Goal: Obtain resource: Obtain resource

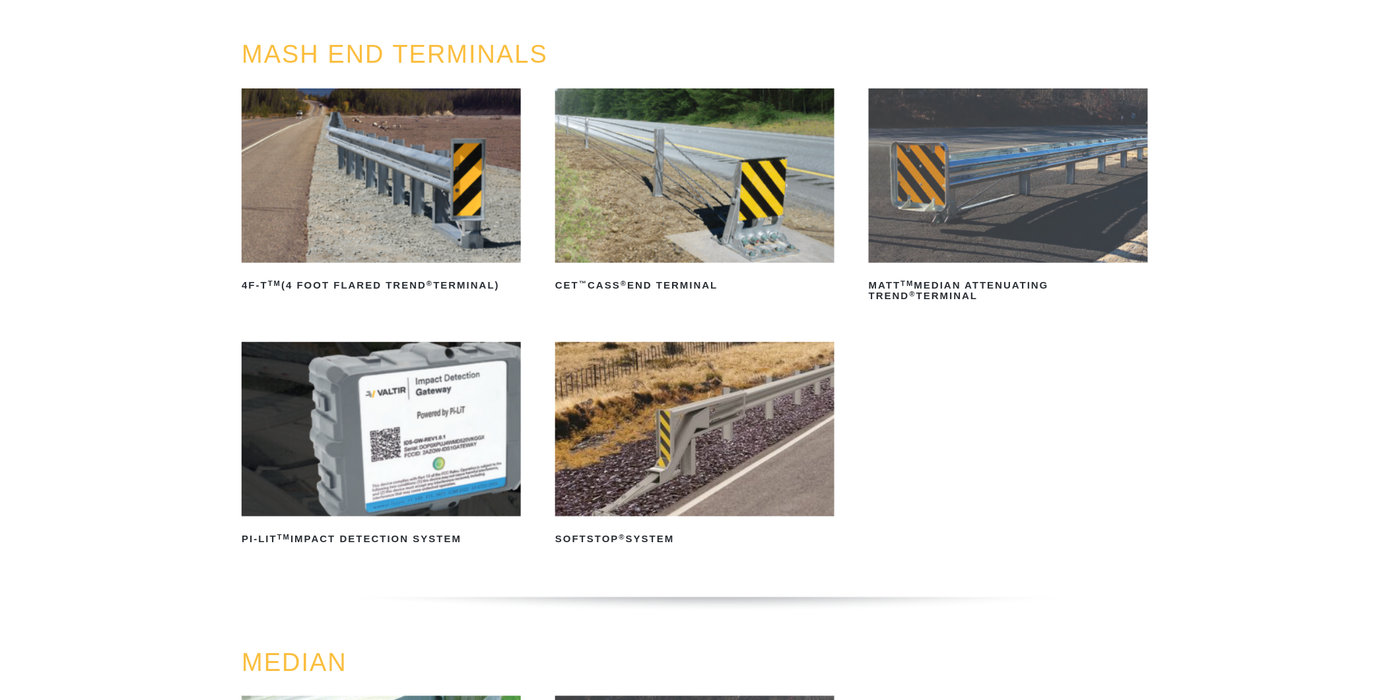
scroll to position [147, 0]
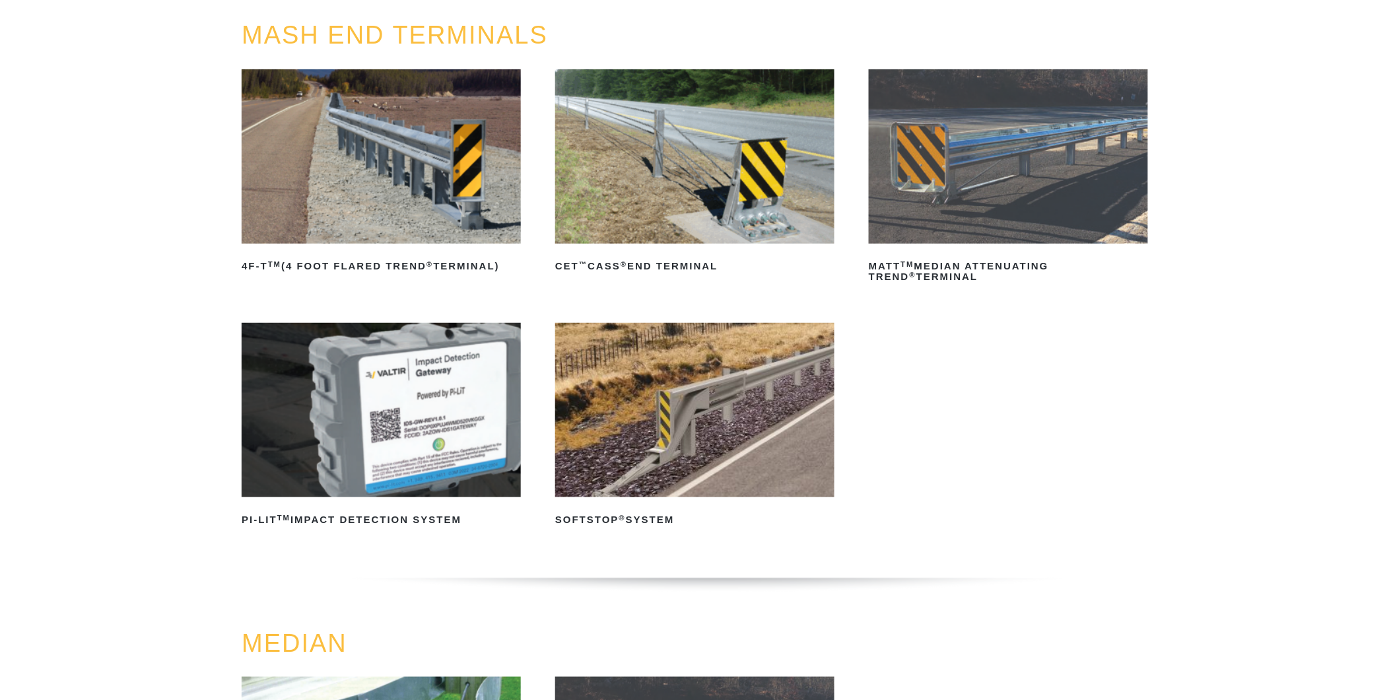
click at [716, 378] on img at bounding box center [694, 410] width 279 height 174
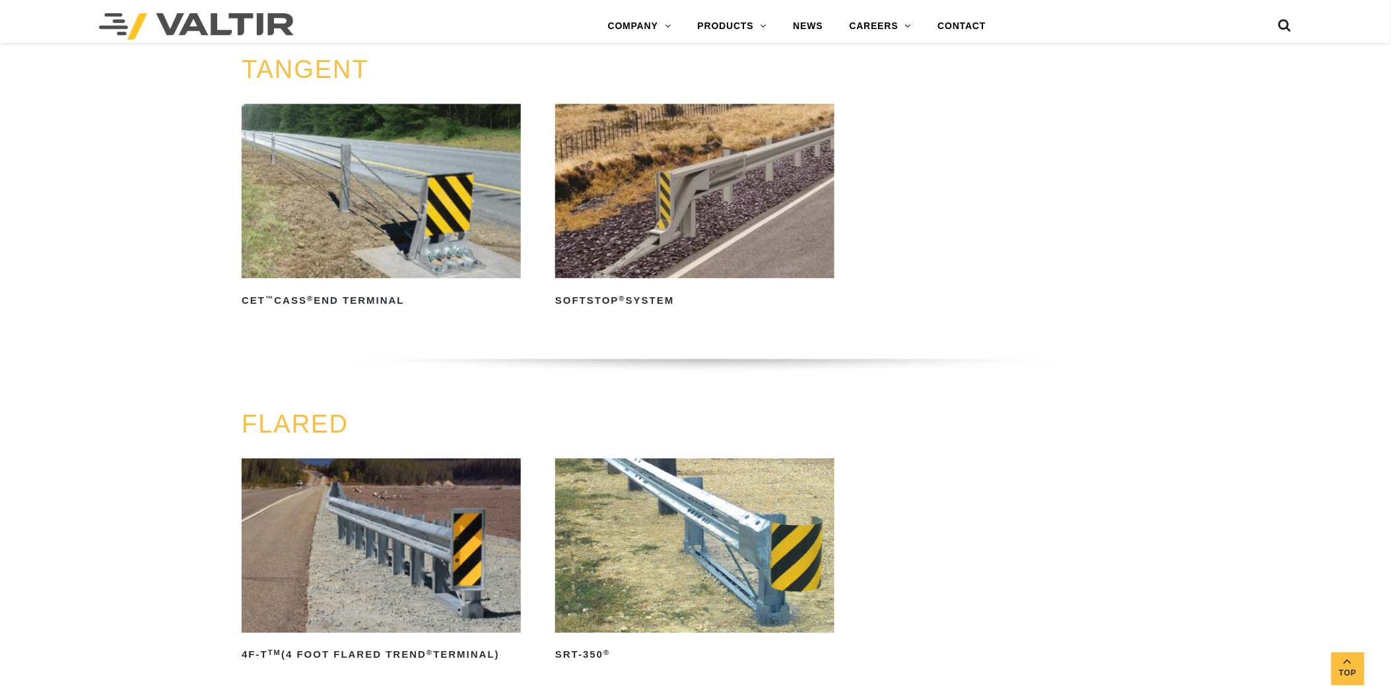
scroll to position [1100, 0]
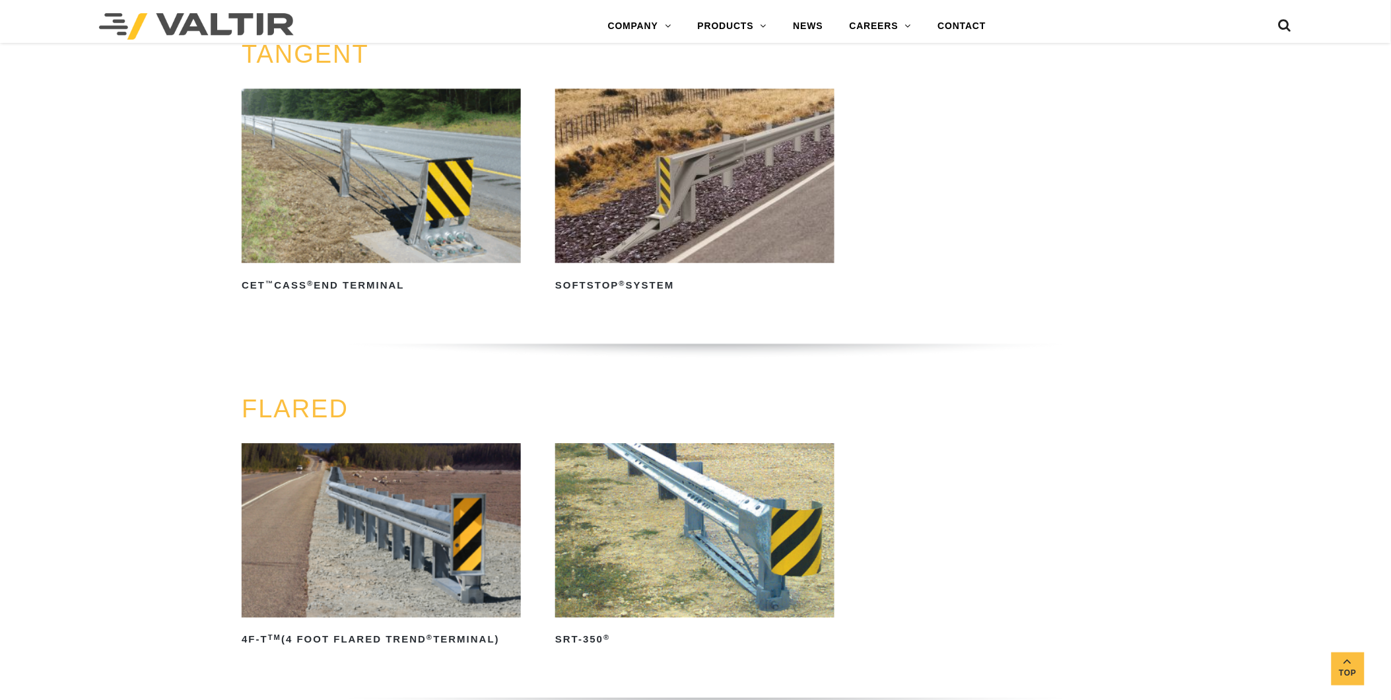
click at [670, 513] on img at bounding box center [694, 530] width 279 height 174
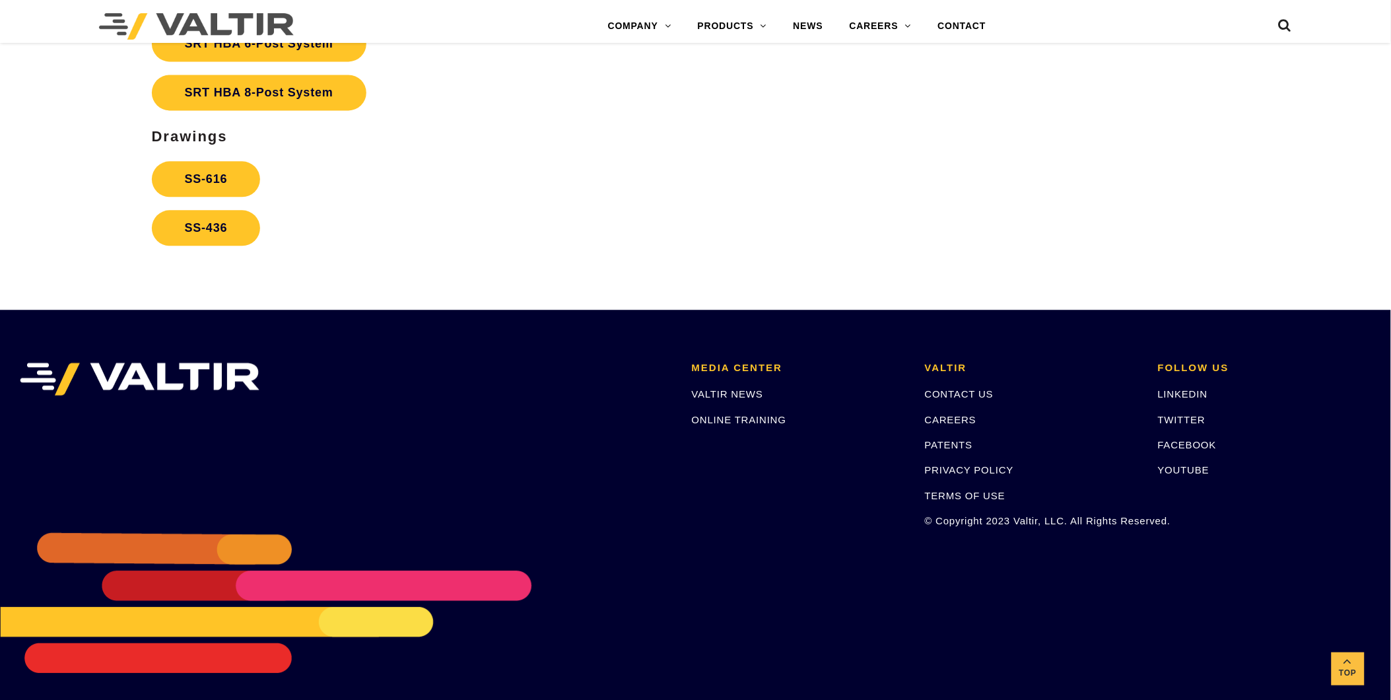
scroll to position [2421, 0]
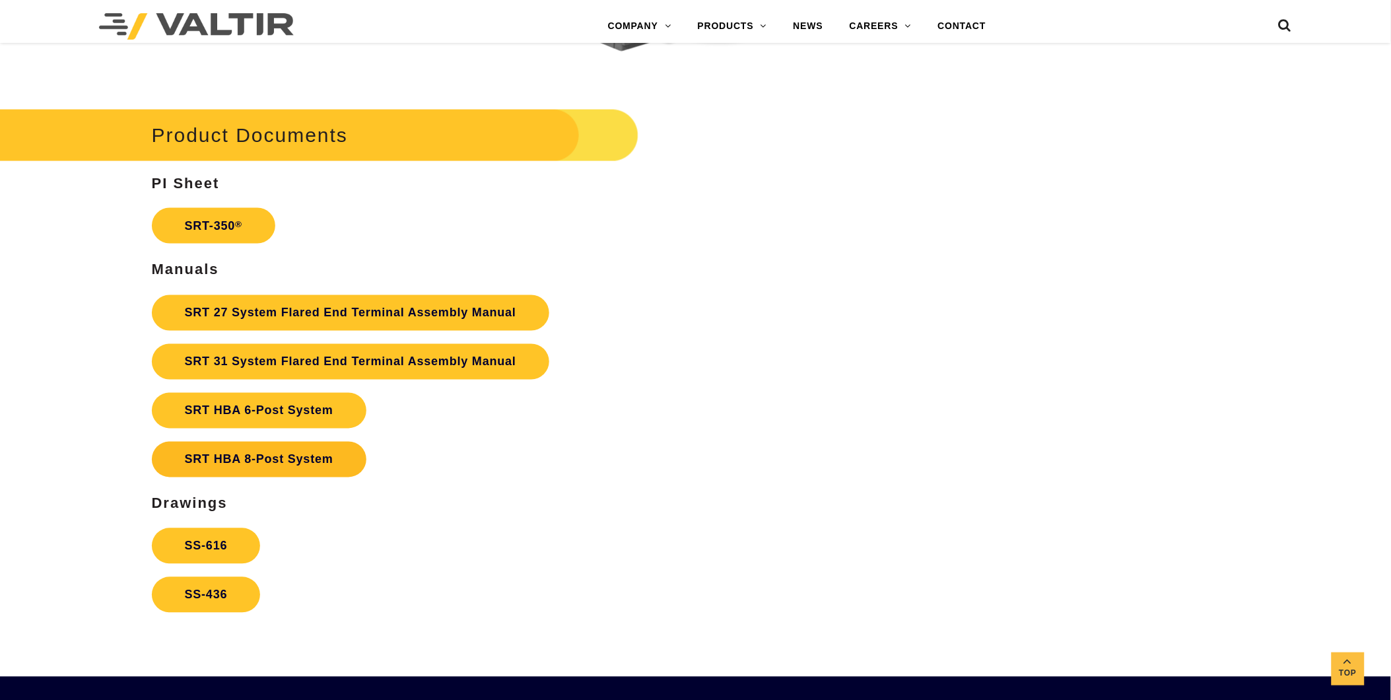
click at [278, 467] on link "SRT HBA 8-Post System" at bounding box center [259, 460] width 215 height 36
click at [267, 364] on link "SRT 31 System Flared End Terminal Assembly Manual" at bounding box center [350, 362] width 397 height 36
click at [316, 313] on link "SRT 27 System Flared End Terminal Assembly Manual" at bounding box center [350, 313] width 397 height 36
